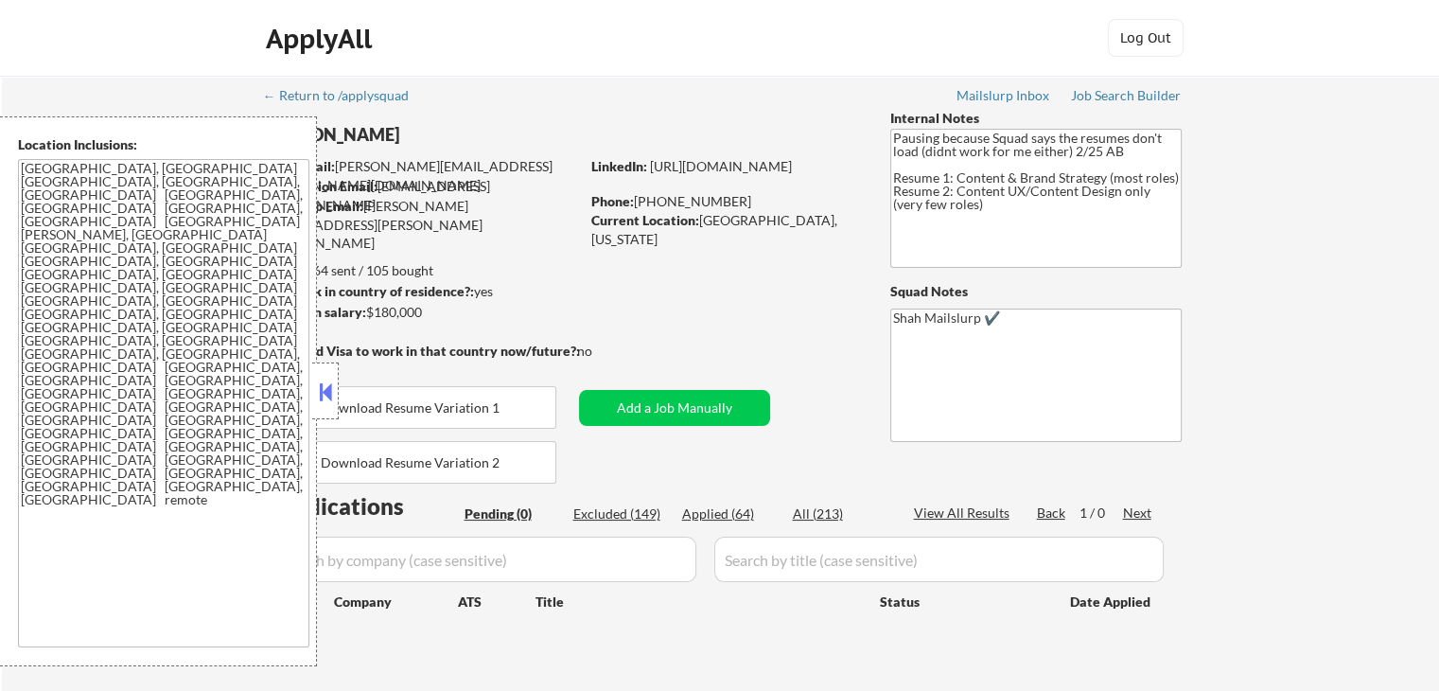
click at [335, 384] on div at bounding box center [325, 390] width 26 height 57
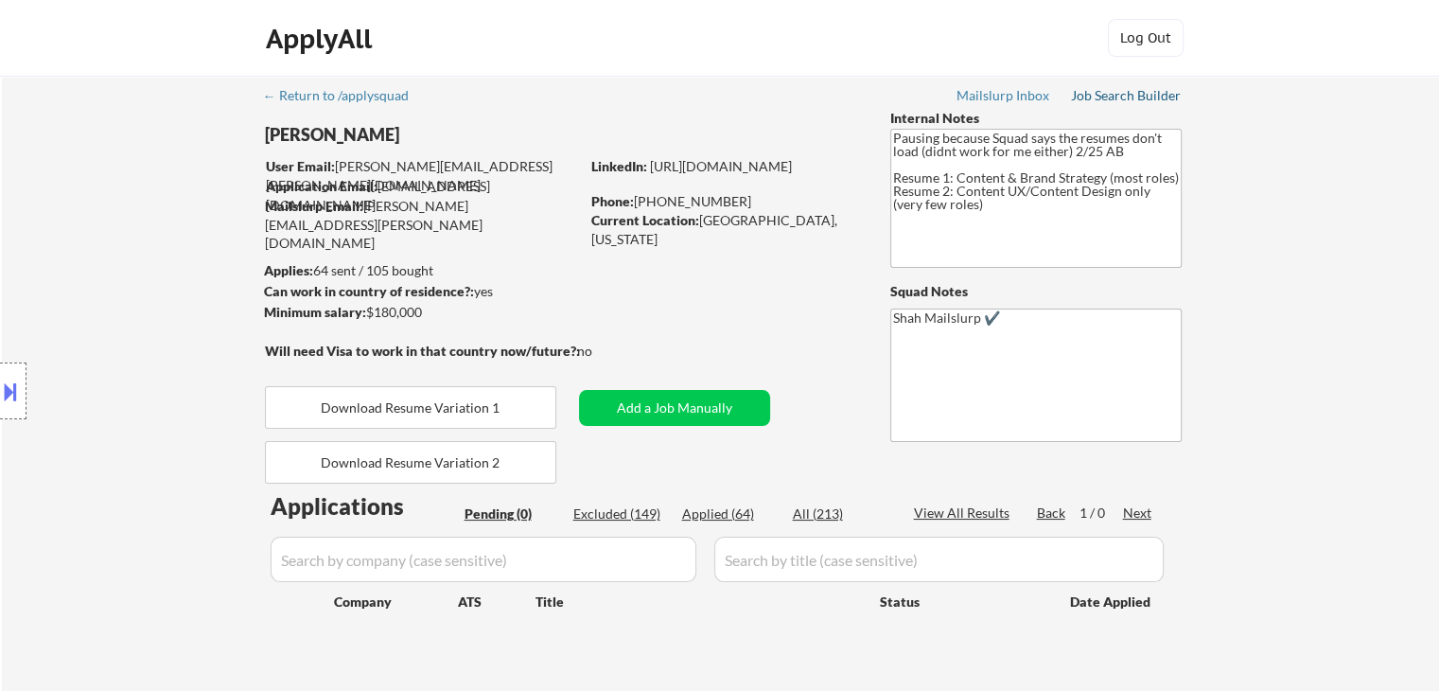
click at [1125, 93] on div "Job Search Builder" at bounding box center [1126, 95] width 111 height 13
drag, startPoint x: 4, startPoint y: 247, endPoint x: 18, endPoint y: 275, distance: 31.7
click at [6, 247] on div "Location Inclusions: [GEOGRAPHIC_DATA], [GEOGRAPHIC_DATA] [GEOGRAPHIC_DATA], [G…" at bounding box center [169, 391] width 339 height 550
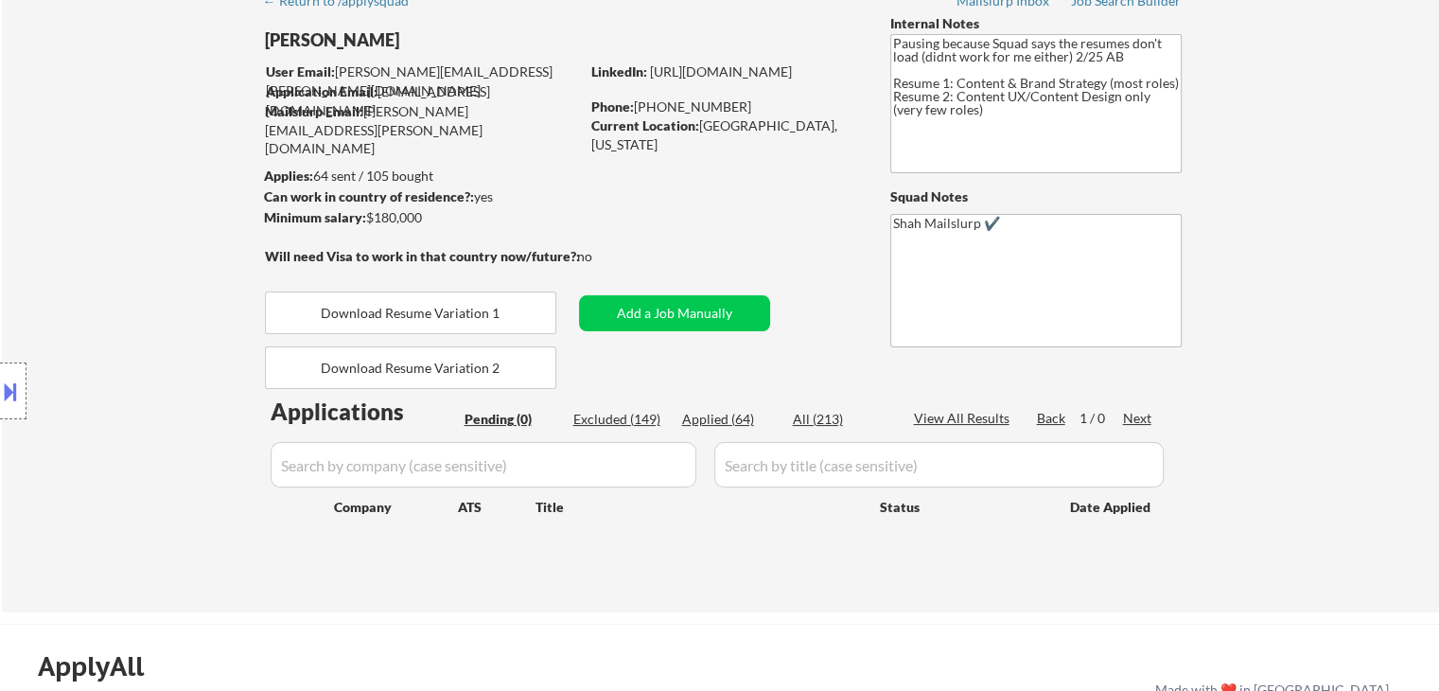
click at [120, 217] on div "Location Inclusions: [GEOGRAPHIC_DATA], [GEOGRAPHIC_DATA] [GEOGRAPHIC_DATA], [G…" at bounding box center [169, 391] width 339 height 550
click at [120, 216] on div "Location Inclusions: [GEOGRAPHIC_DATA], [GEOGRAPHIC_DATA] [GEOGRAPHIC_DATA], [G…" at bounding box center [169, 391] width 339 height 550
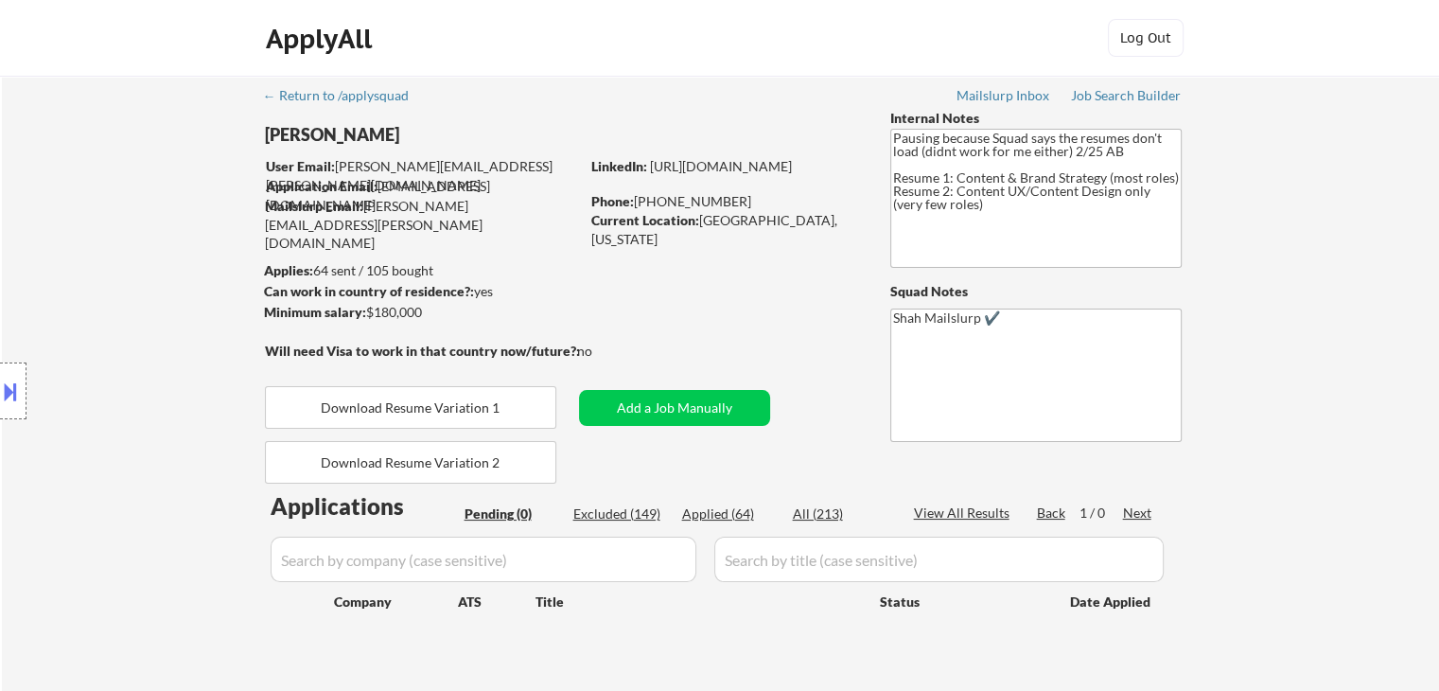
drag, startPoint x: 120, startPoint y: 216, endPoint x: 55, endPoint y: 411, distance: 205.5
click at [125, 217] on div "Location Inclusions: [GEOGRAPHIC_DATA], [GEOGRAPHIC_DATA] [GEOGRAPHIC_DATA], [G…" at bounding box center [169, 391] width 339 height 550
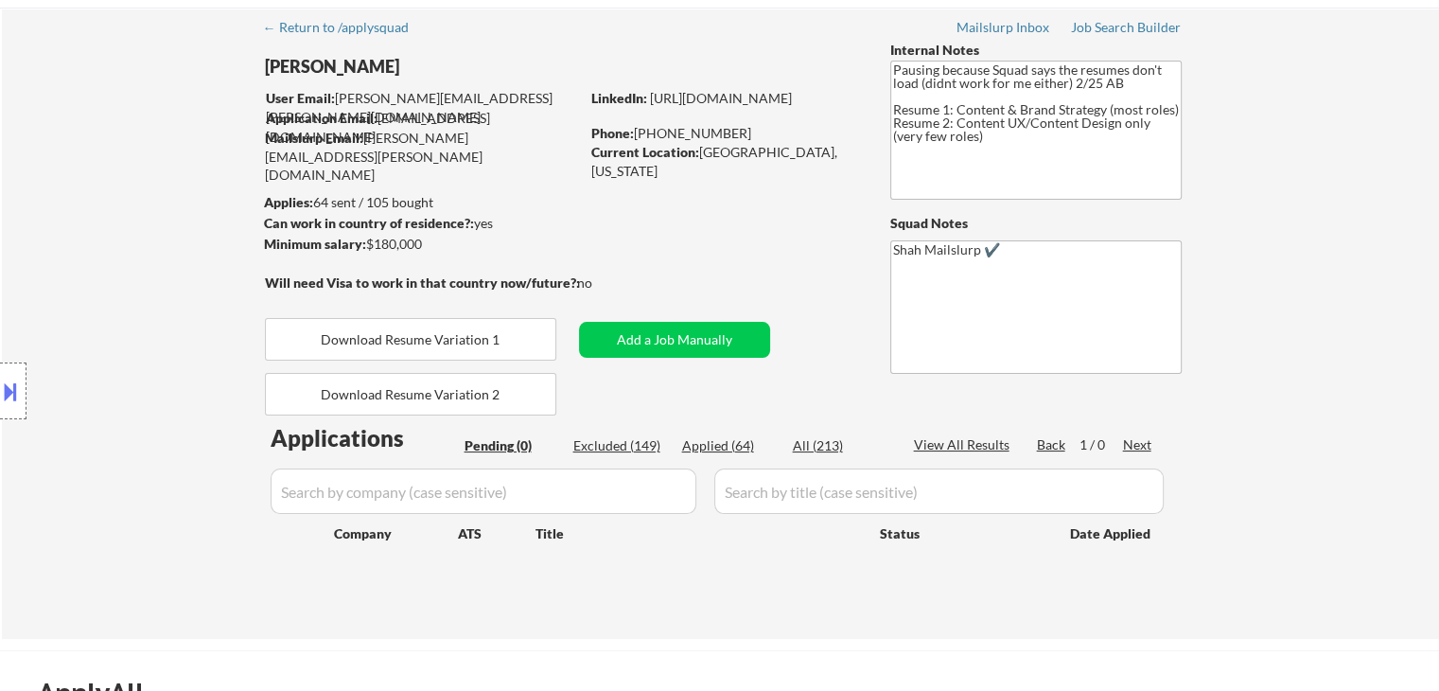
scroll to position [189, 0]
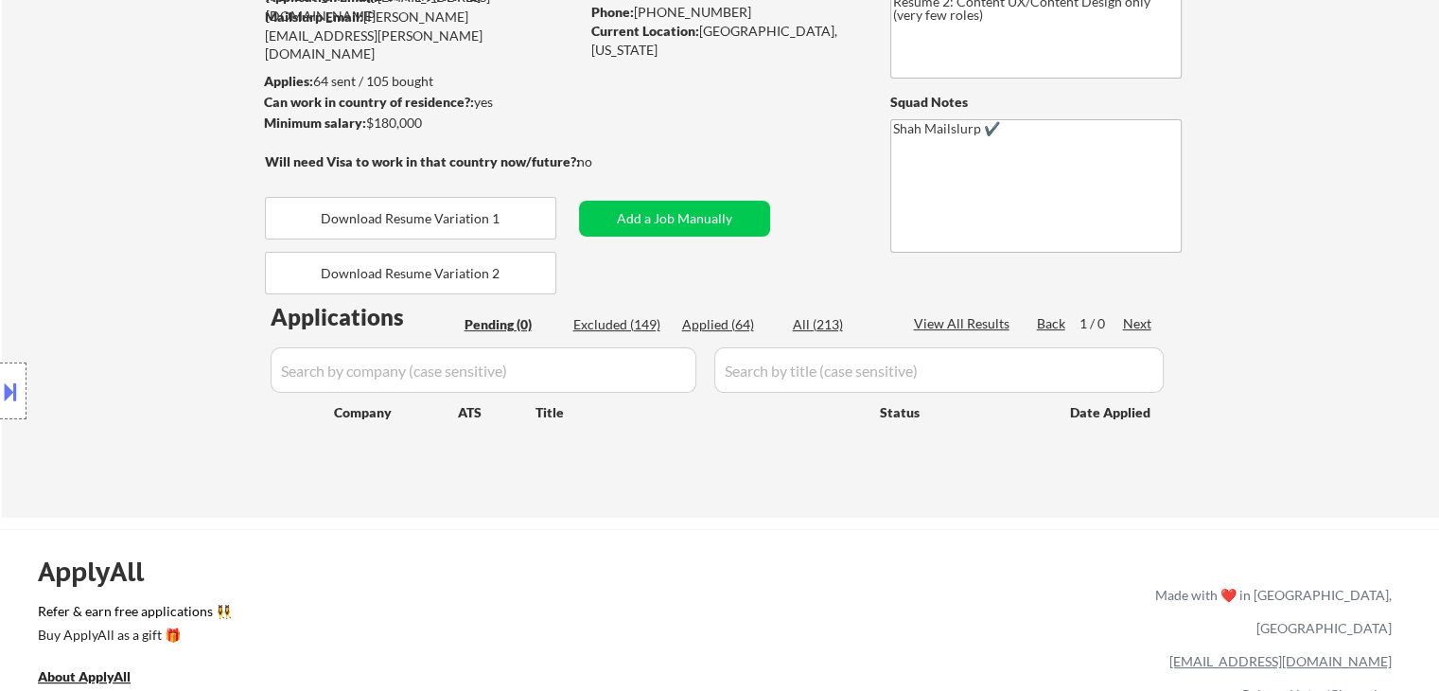
click at [119, 186] on div "Location Inclusions: [GEOGRAPHIC_DATA], [GEOGRAPHIC_DATA] [GEOGRAPHIC_DATA], [G…" at bounding box center [169, 391] width 339 height 550
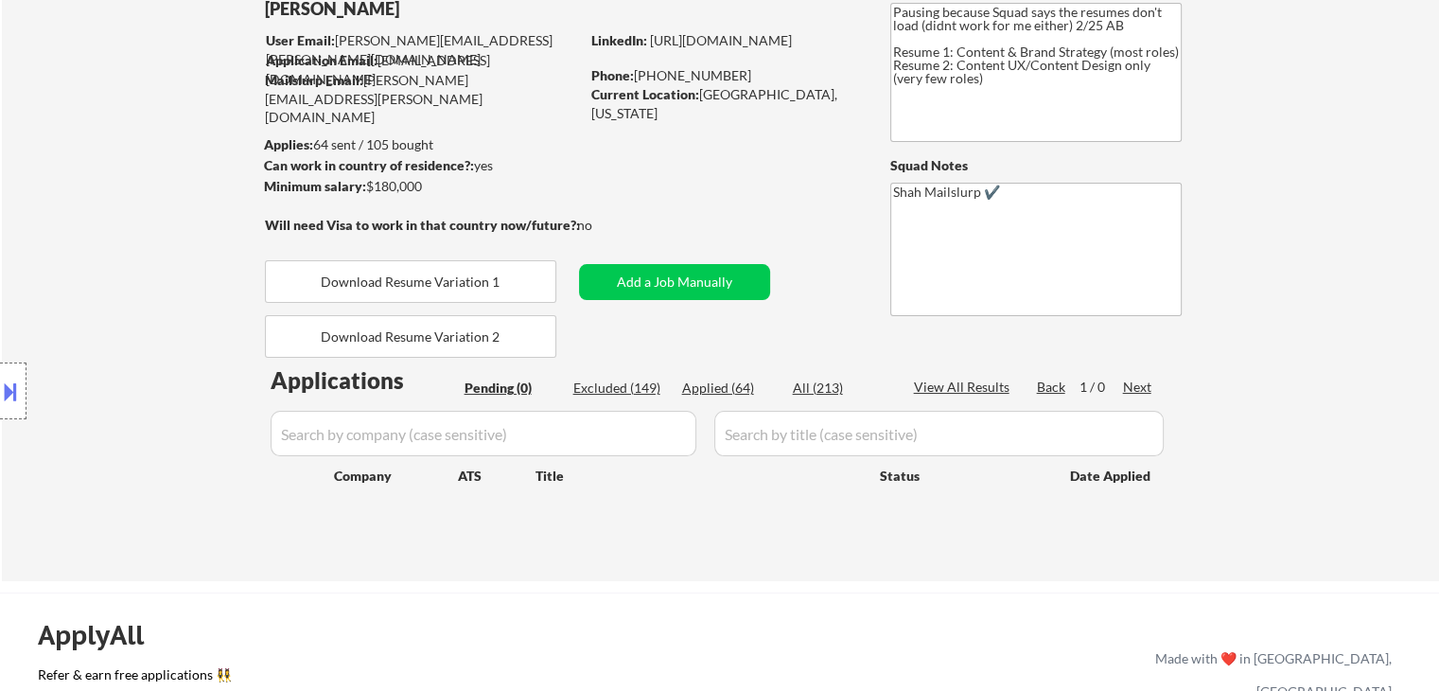
scroll to position [95, 0]
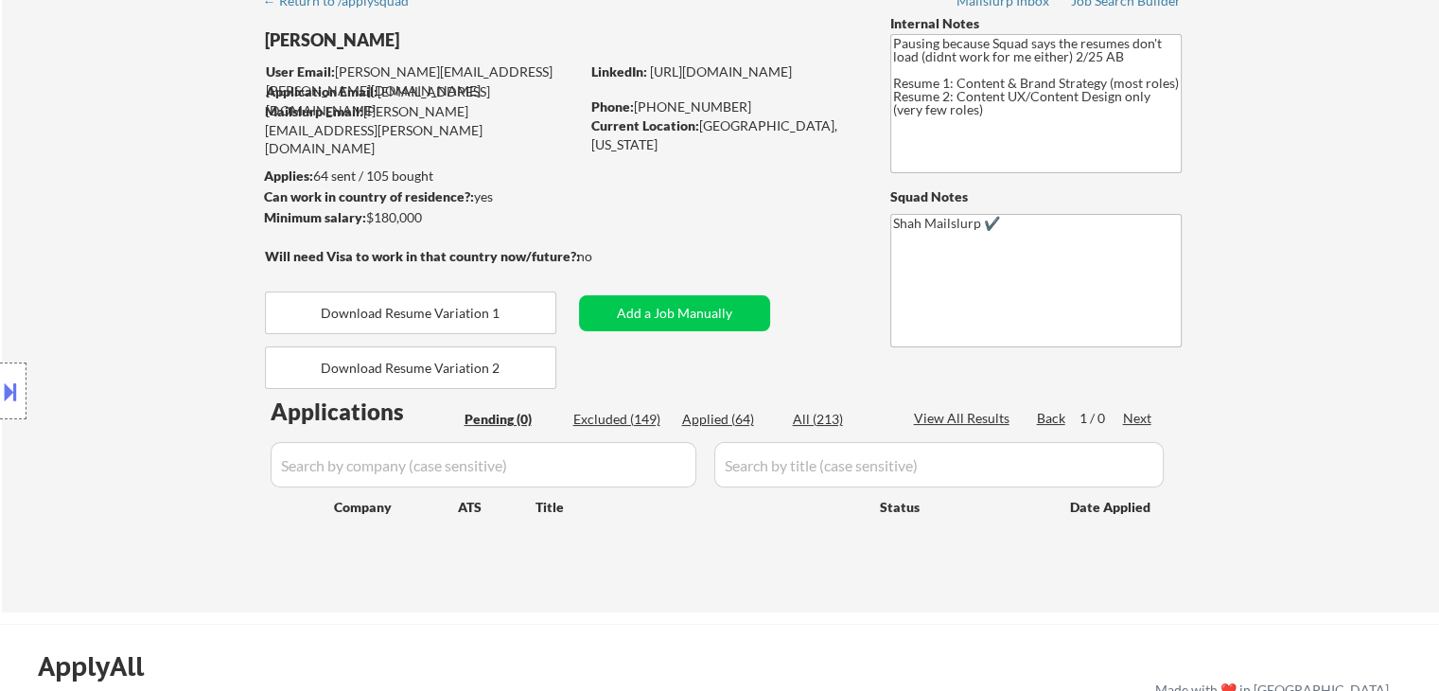
click at [69, 323] on div "Location Inclusions: [GEOGRAPHIC_DATA], [GEOGRAPHIC_DATA] [GEOGRAPHIC_DATA], [G…" at bounding box center [169, 391] width 339 height 550
click at [0, 226] on div "Location Inclusions: [GEOGRAPHIC_DATA], [GEOGRAPHIC_DATA] [GEOGRAPHIC_DATA], [G…" at bounding box center [169, 391] width 339 height 550
drag, startPoint x: 76, startPoint y: 141, endPoint x: 109, endPoint y: 128, distance: 35.7
click at [76, 136] on div "Location Inclusions: [GEOGRAPHIC_DATA], [GEOGRAPHIC_DATA] [GEOGRAPHIC_DATA], [G…" at bounding box center [169, 391] width 339 height 550
